Goal: Task Accomplishment & Management: Use online tool/utility

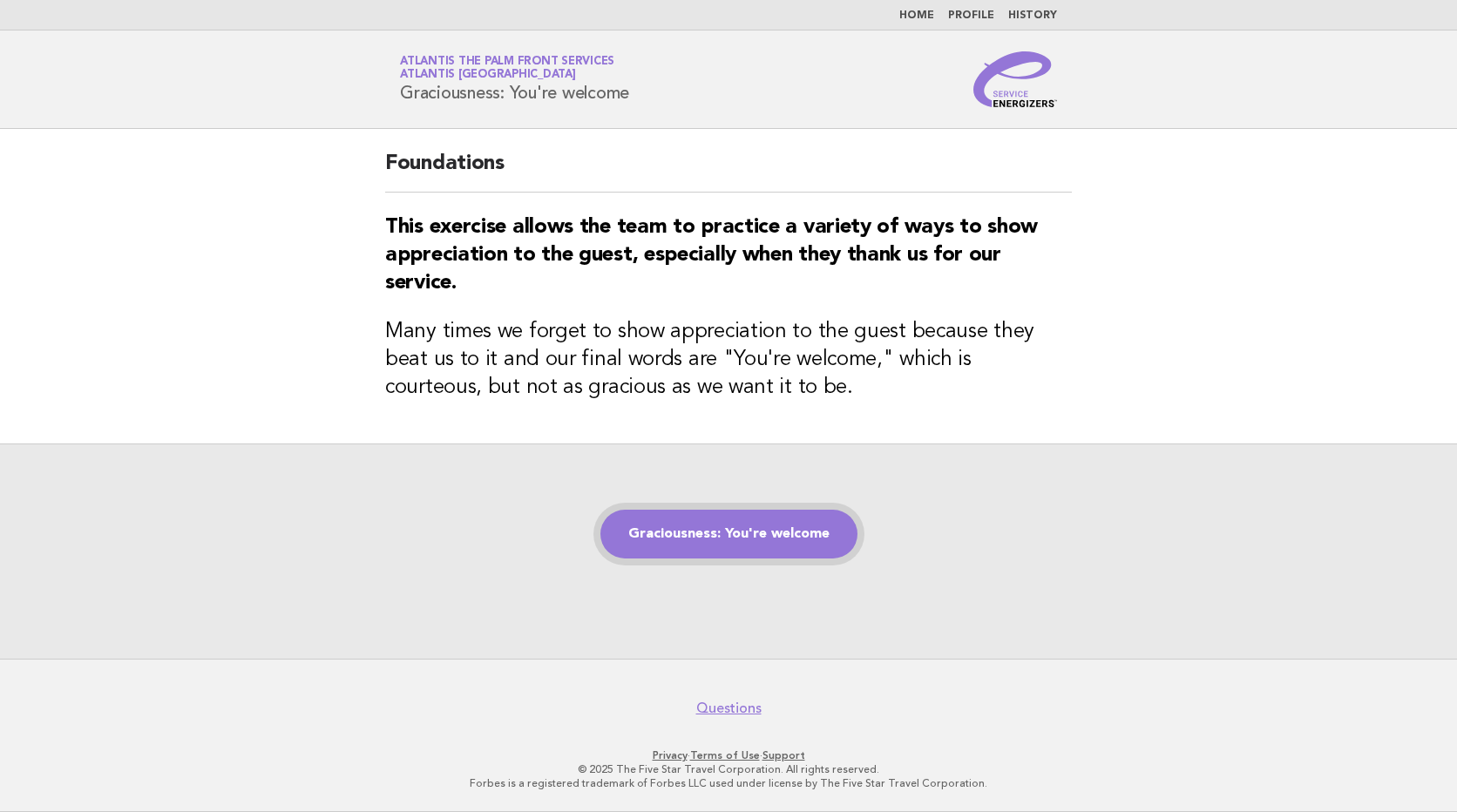
click at [708, 542] on link "Graciousness: You're welcome" at bounding box center [729, 534] width 257 height 49
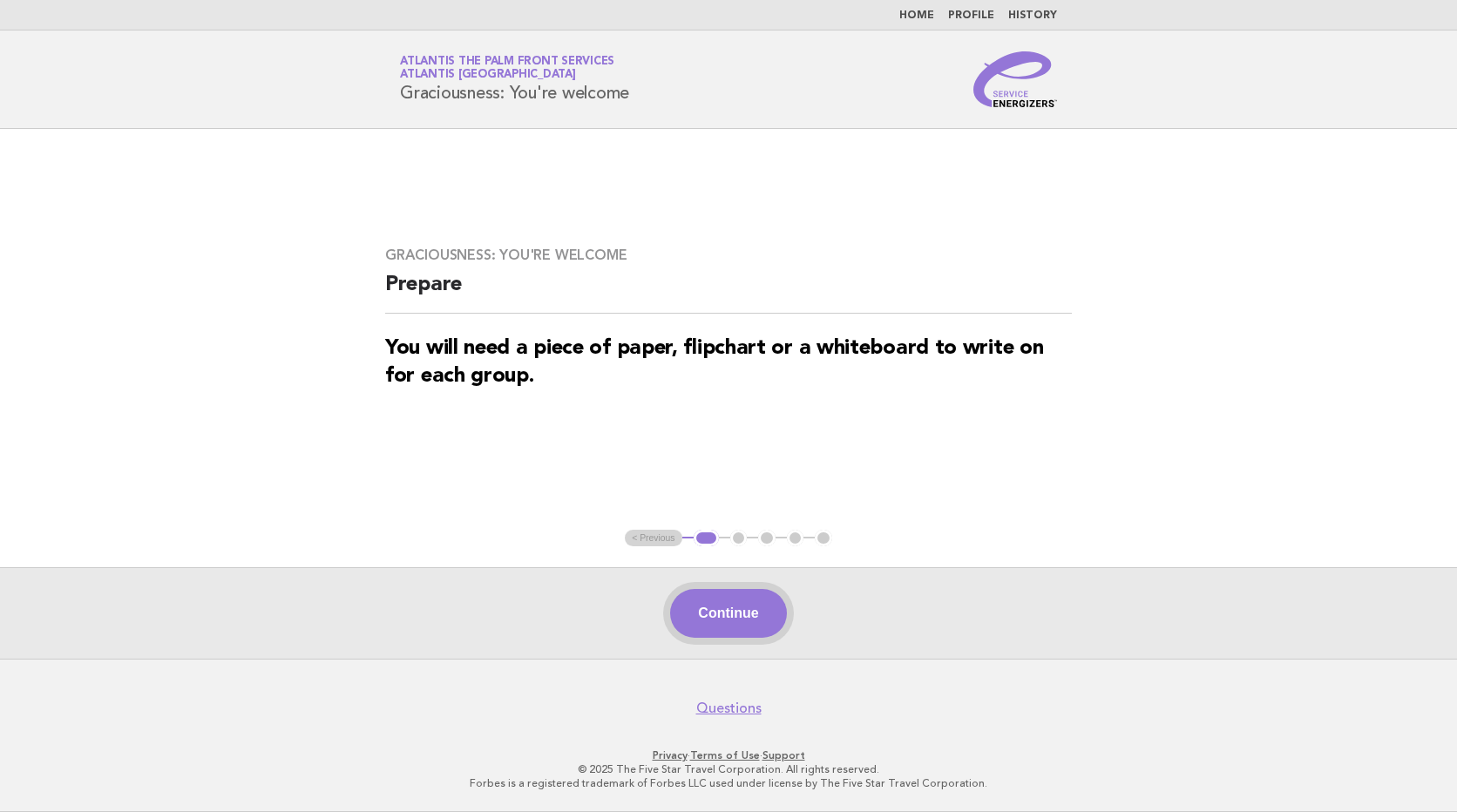
click at [695, 611] on button "Continue" at bounding box center [728, 613] width 116 height 49
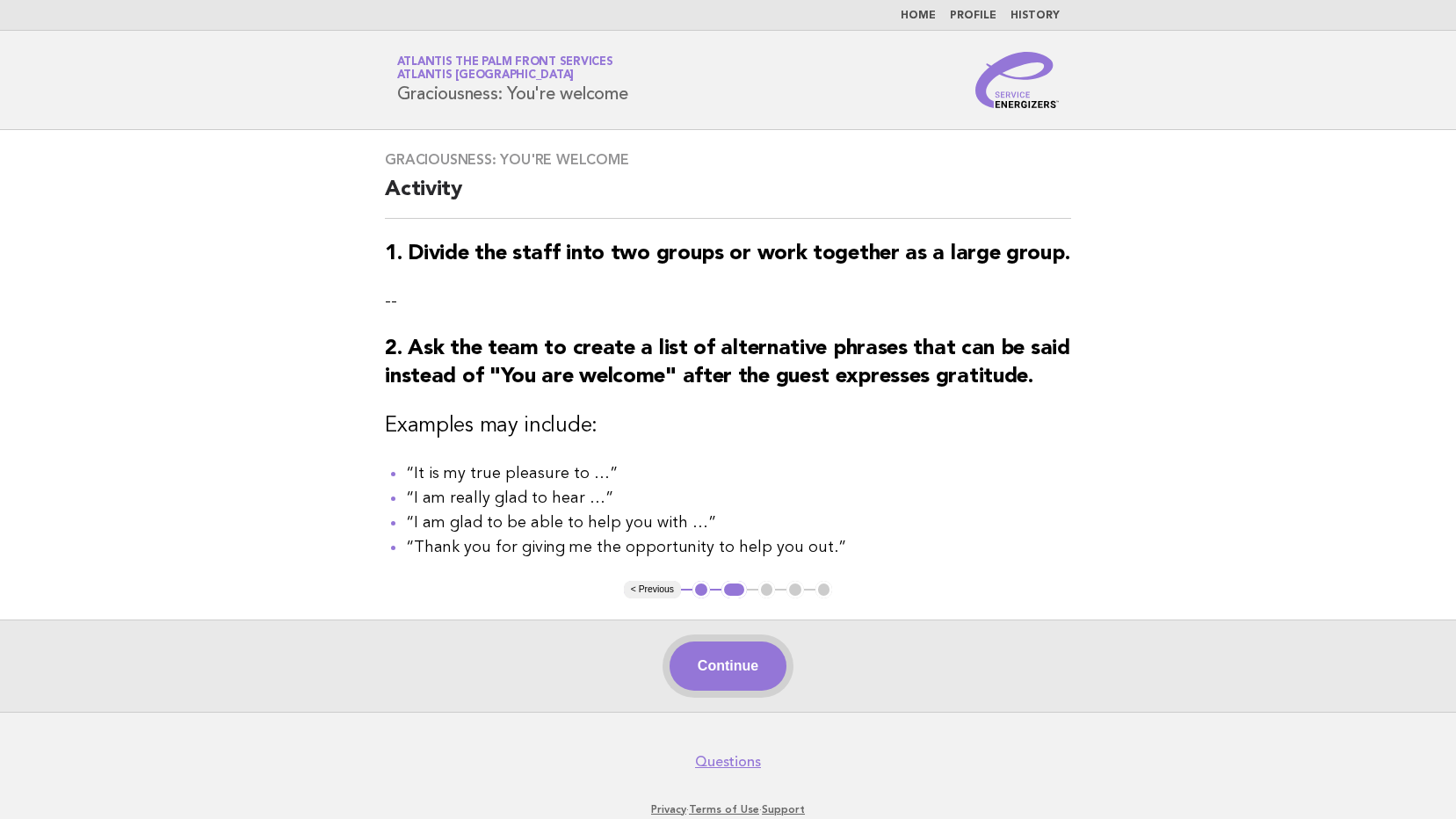
click at [735, 667] on button "Continue" at bounding box center [728, 666] width 117 height 49
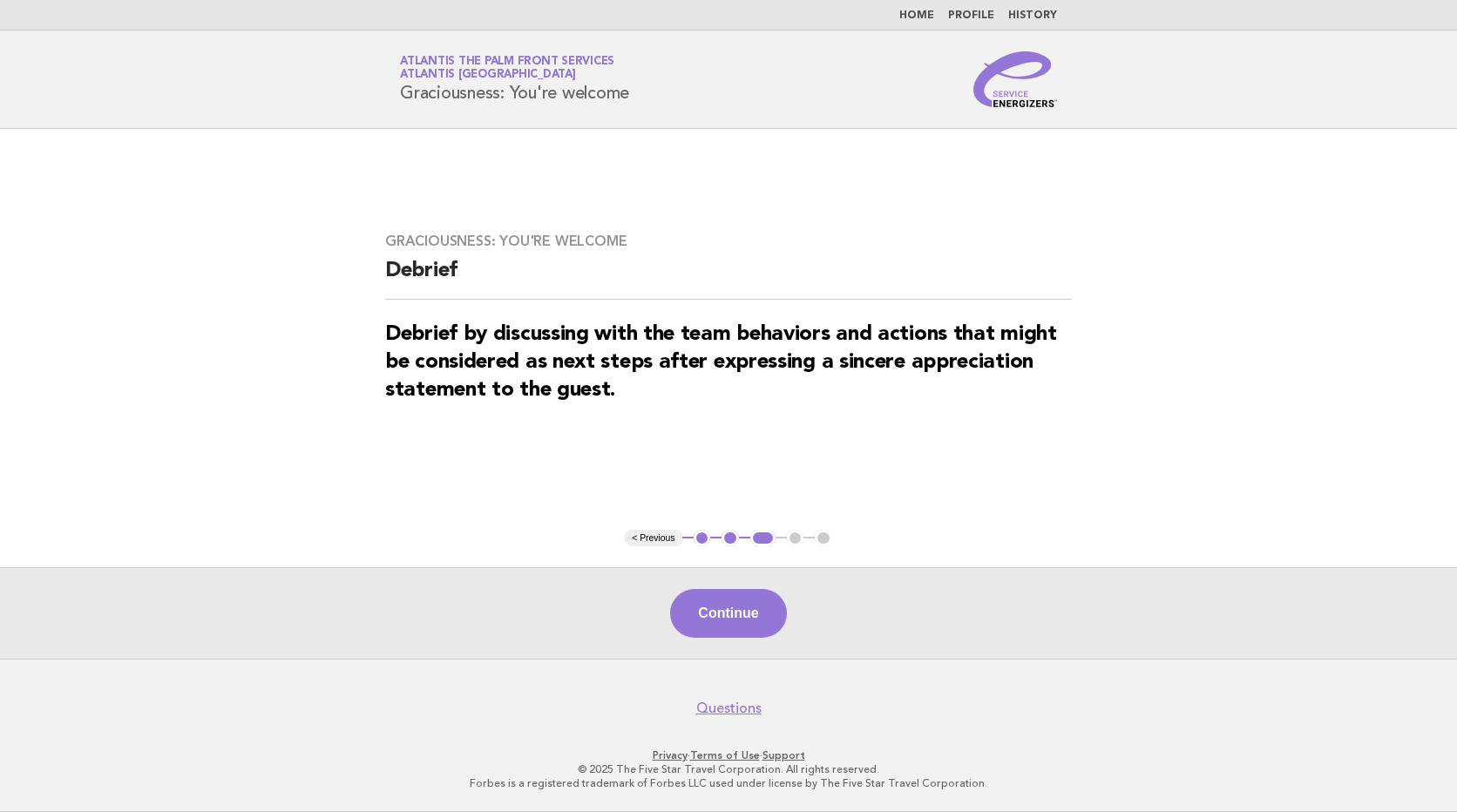
click at [685, 632] on button "Continue" at bounding box center [728, 613] width 116 height 49
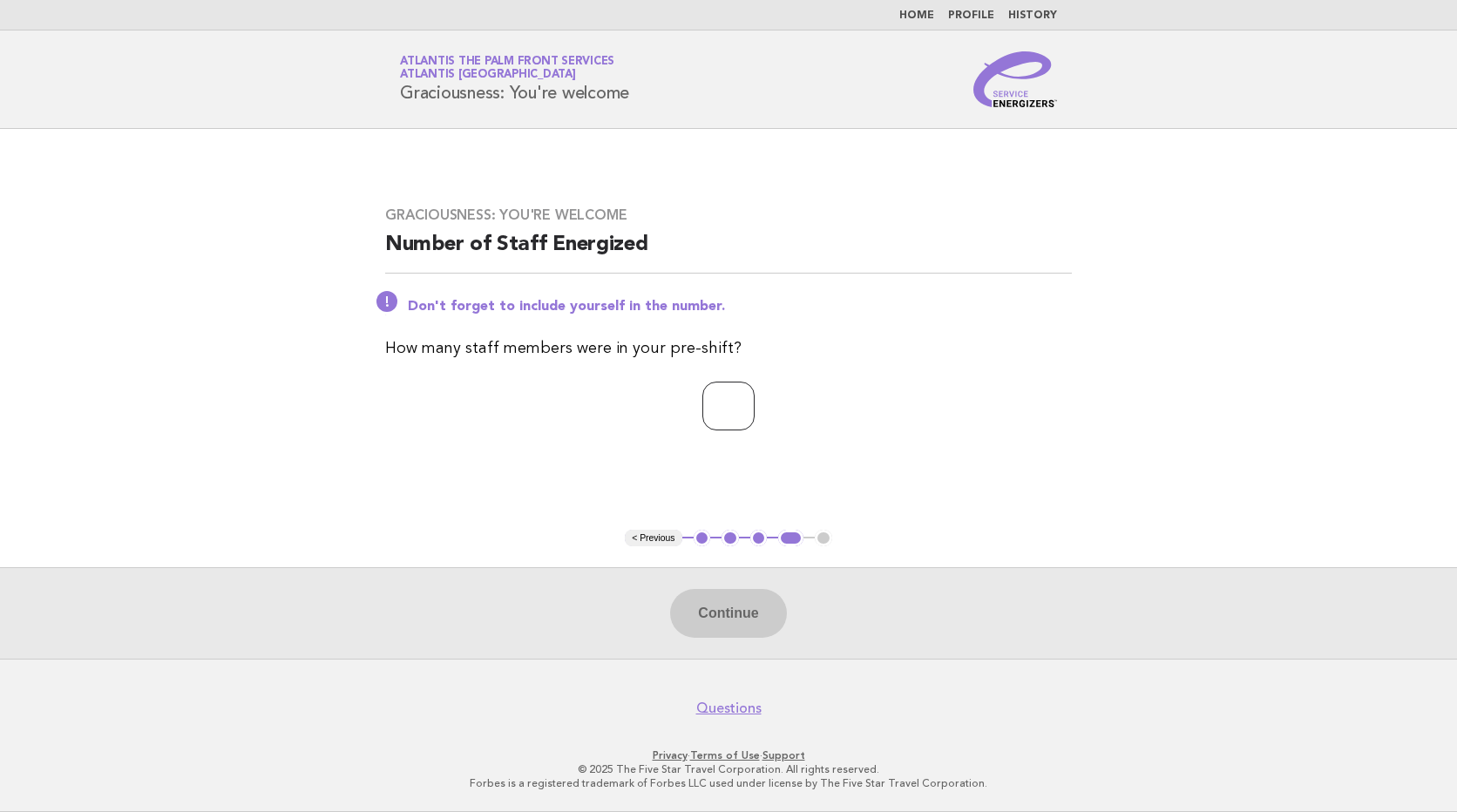
click at [736, 419] on input "number" at bounding box center [729, 406] width 52 height 49
type input "*"
click at [736, 612] on button "Continue" at bounding box center [728, 613] width 116 height 49
